Goal: Navigation & Orientation: Find specific page/section

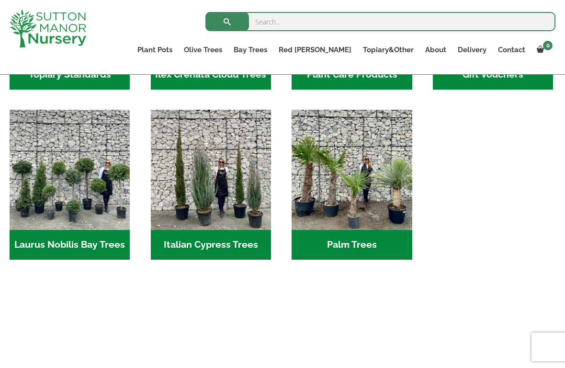
scroll to position [989, 0]
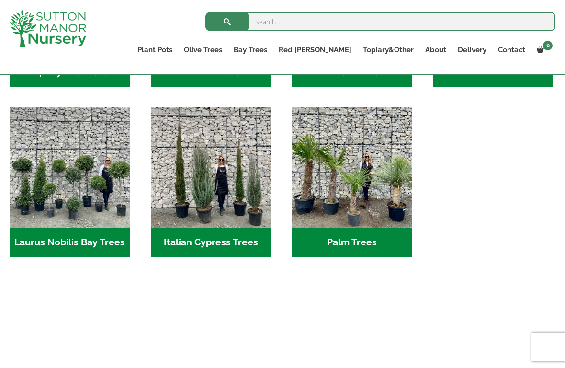
click at [194, 228] on h2 "Italian Cypress Trees (1)" at bounding box center [211, 243] width 120 height 30
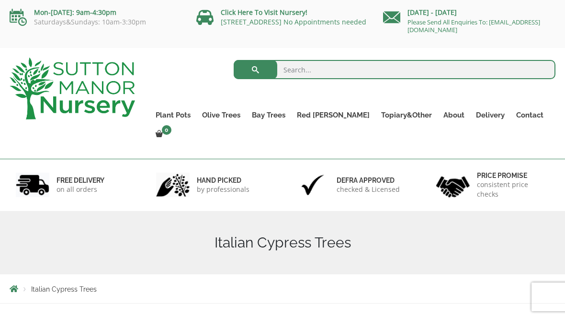
click at [27, 37] on div "Mon-[DATE]: 9am-4:30pm Saturdays&Sundays: 10am-3:30pm" at bounding box center [95, 19] width 187 height 38
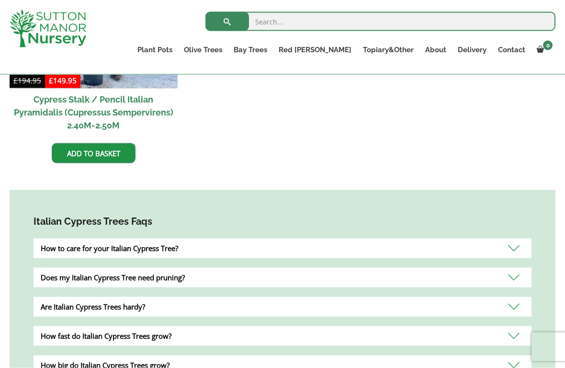
scroll to position [449, 0]
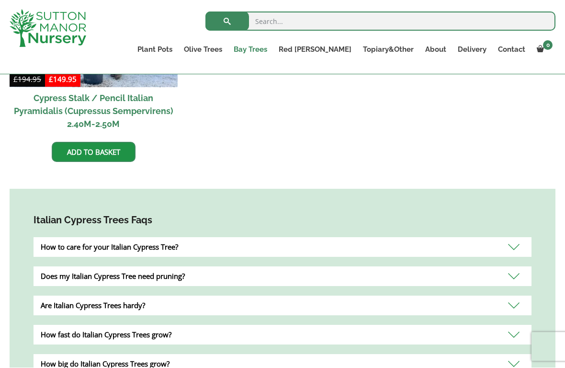
click at [273, 53] on link "Bay Trees" at bounding box center [250, 49] width 45 height 13
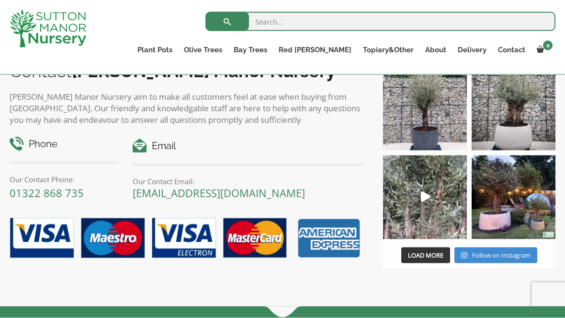
scroll to position [749, 0]
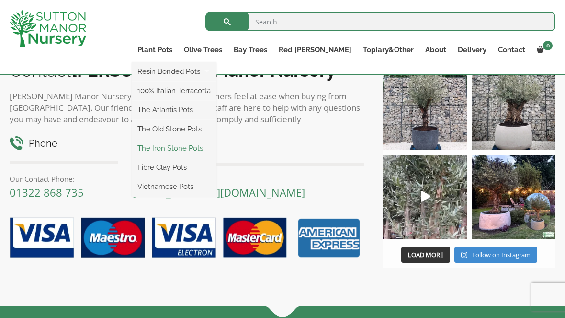
click at [194, 146] on link "The Iron Stone Pots" at bounding box center [174, 148] width 85 height 14
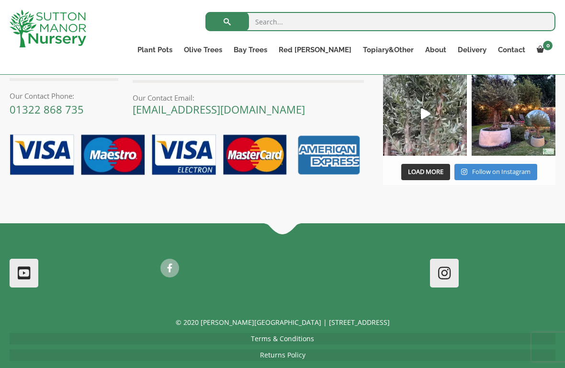
scroll to position [1015, 0]
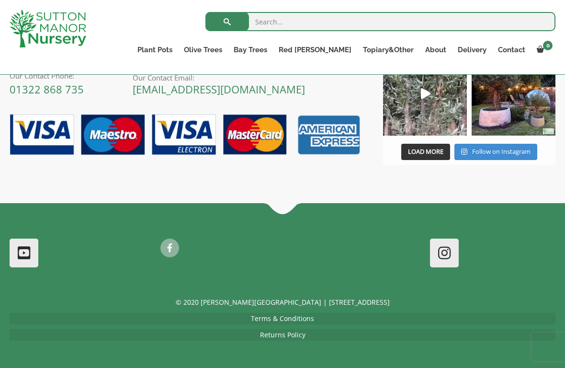
click at [271, 317] on div "© 2020 Sutton Manor Nursery | Dartford Rd, DA4 9HZ Terms & Conditions Returns P…" at bounding box center [282, 333] width 565 height 72
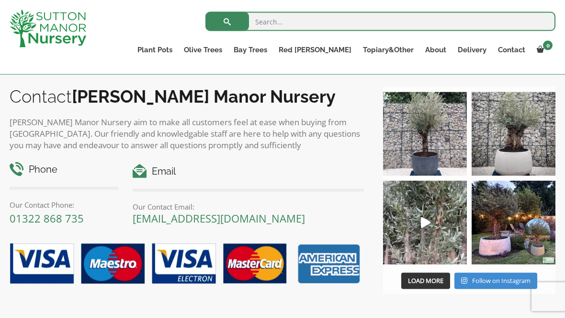
scroll to position [886, 0]
